Goal: Transaction & Acquisition: Purchase product/service

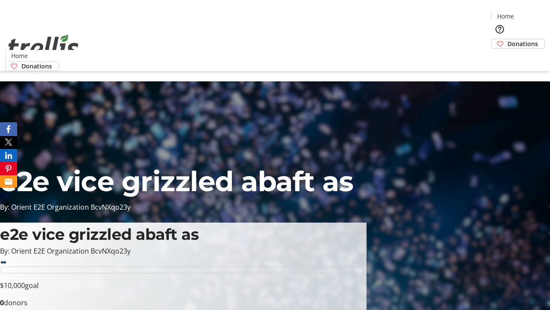
click at [526, 13] on span "Sign Up" at bounding box center [529, 12] width 25 height 10
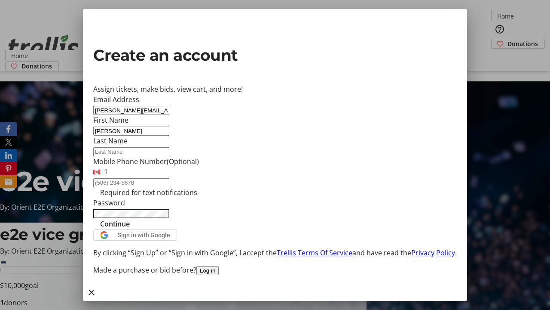
type input "[PERSON_NAME]"
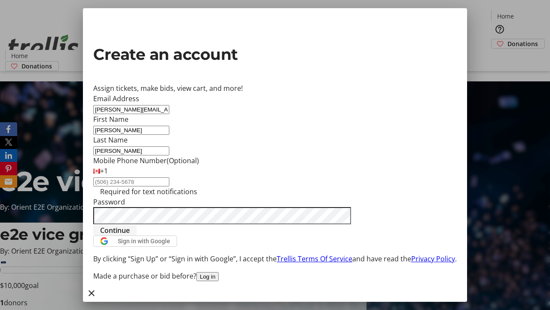
click at [130, 235] on span "Continue" at bounding box center [115, 230] width 30 height 10
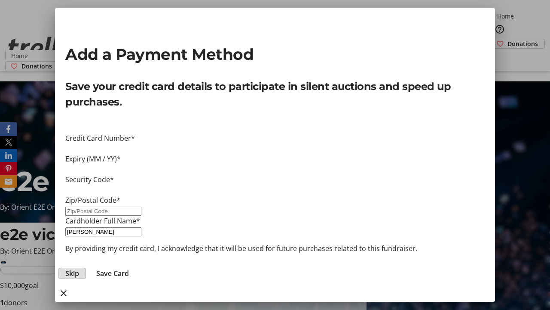
click at [79, 268] on span "Skip" at bounding box center [72, 273] width 14 height 10
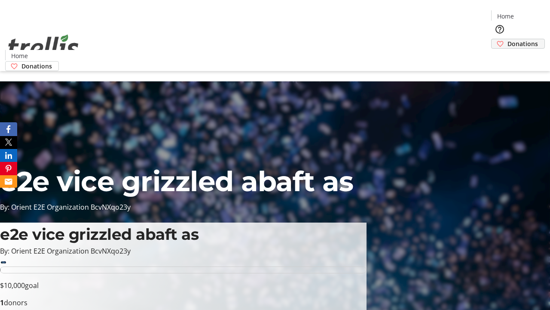
click at [508, 39] on span "Donations" at bounding box center [523, 43] width 31 height 9
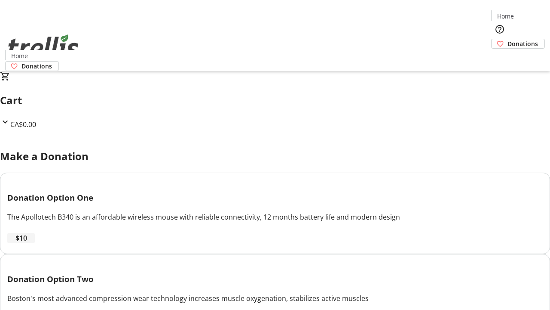
click at [27, 243] on span "$10" at bounding box center [21, 238] width 12 height 10
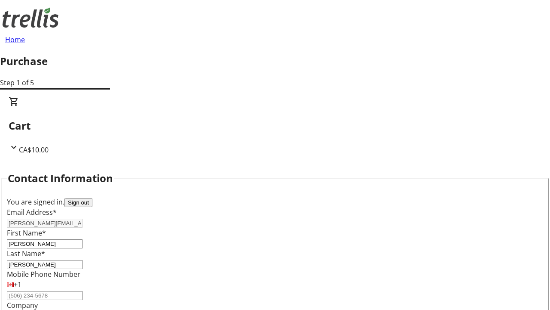
select select "BC"
select select "CA"
type input "V1Y 0C2"
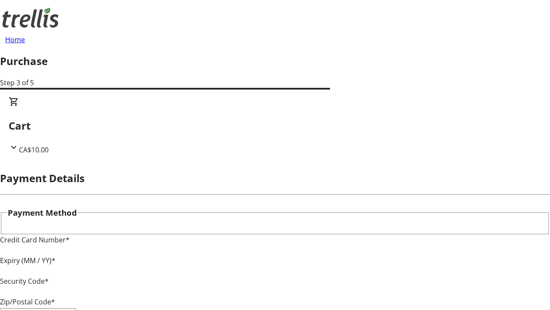
type input "V1Y 0C2"
